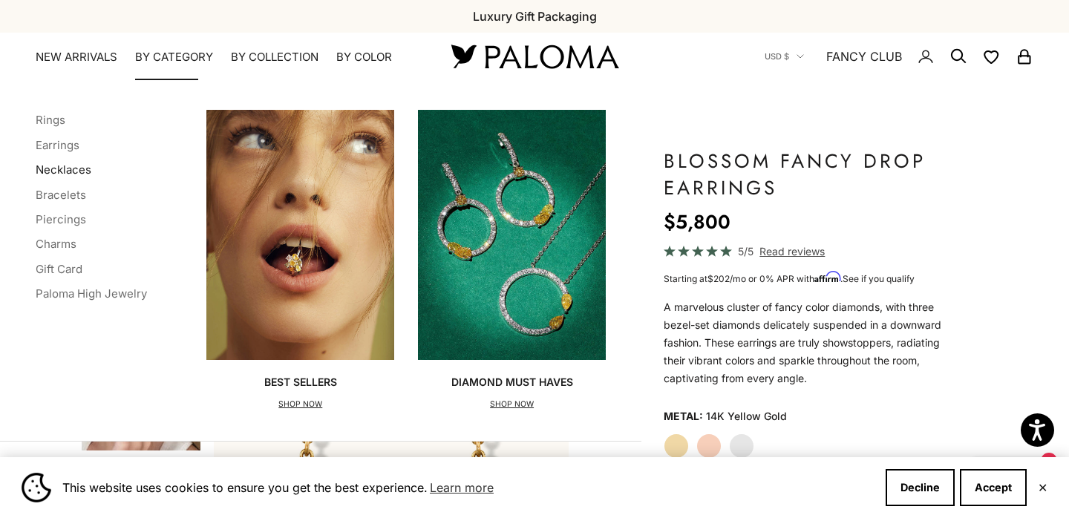
click at [68, 167] on link "Necklaces" at bounding box center [64, 170] width 56 height 14
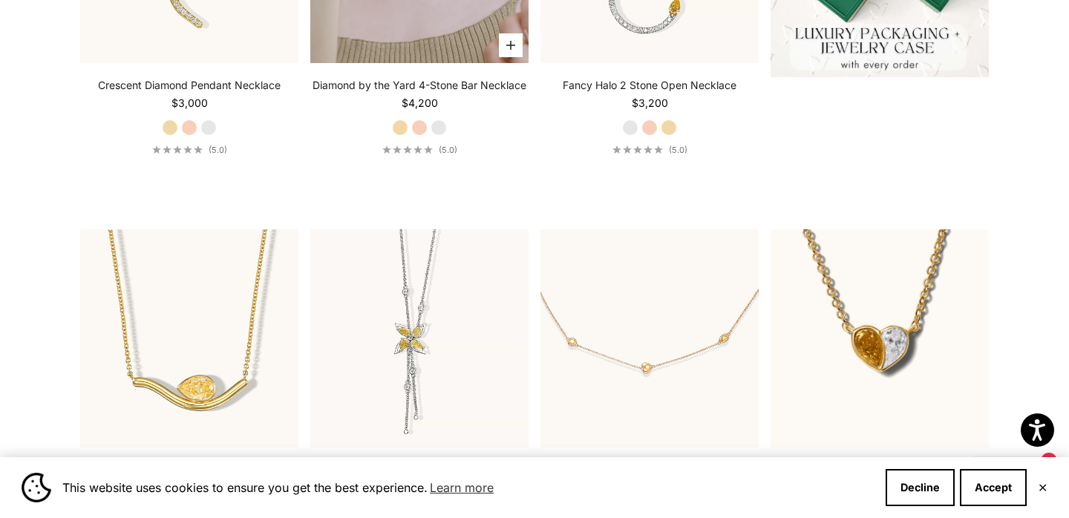
scroll to position [700, 0]
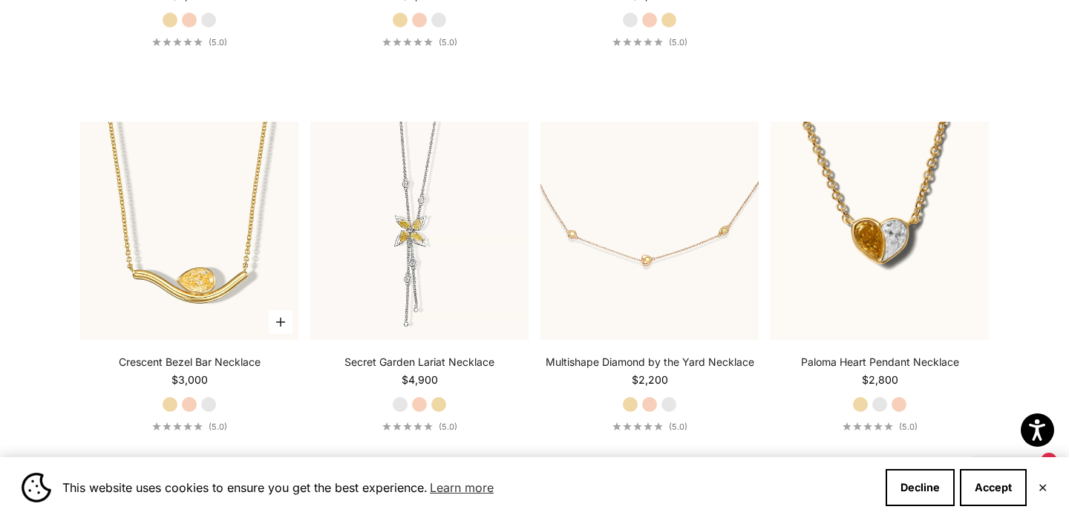
click at [215, 400] on label "White Gold" at bounding box center [208, 404] width 16 height 16
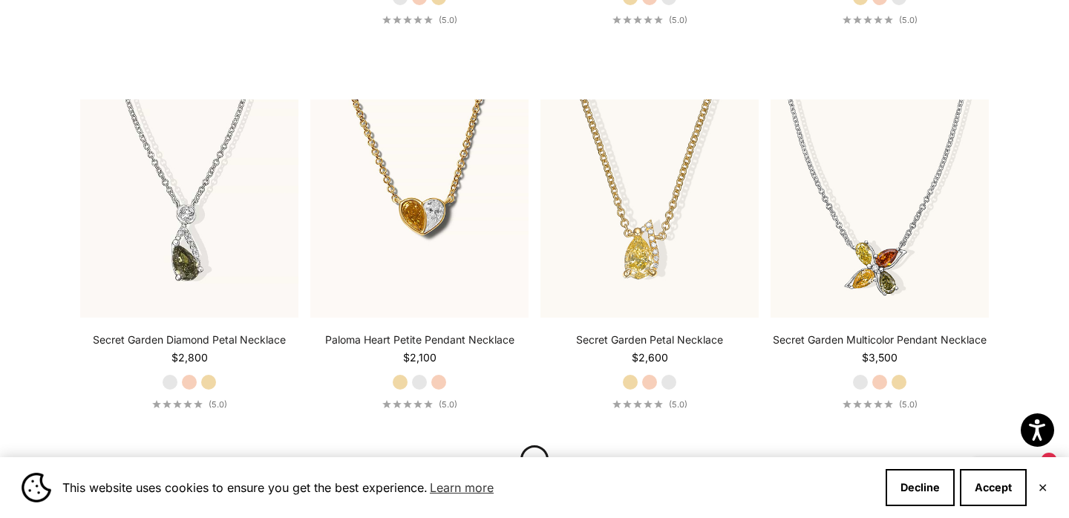
scroll to position [1728, 0]
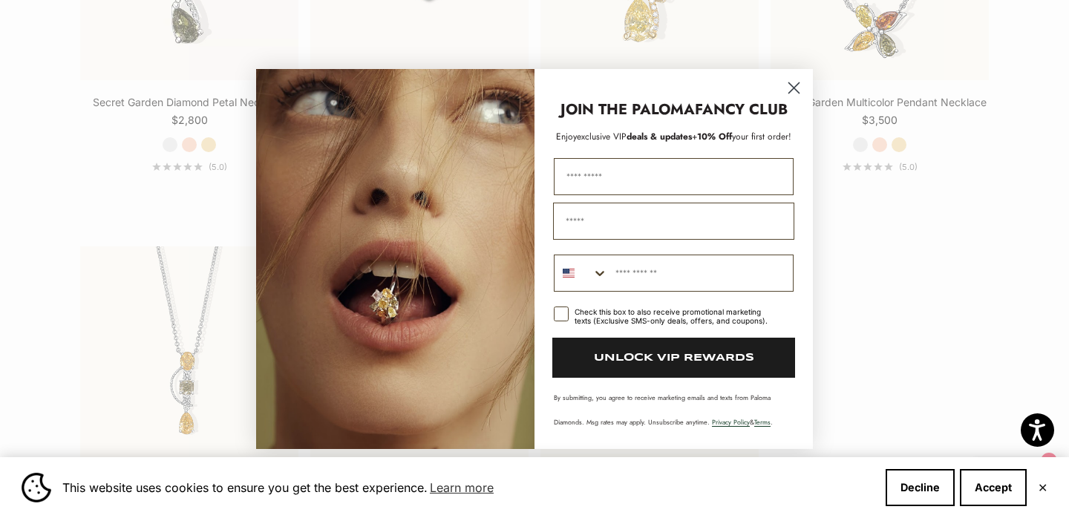
click at [787, 85] on circle "Close dialog" at bounding box center [793, 88] width 24 height 24
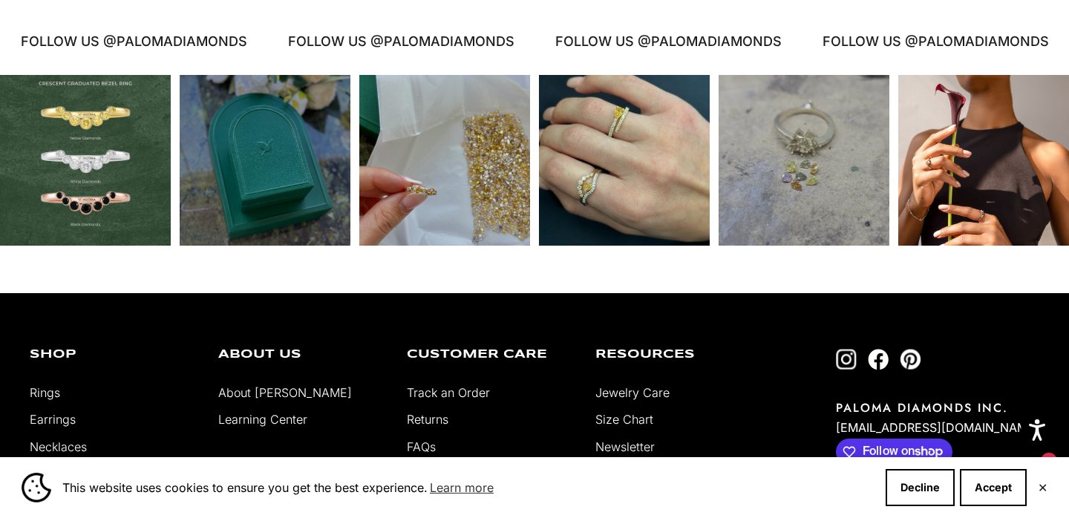
scroll to position [2409, 0]
